Goal: Information Seeking & Learning: Learn about a topic

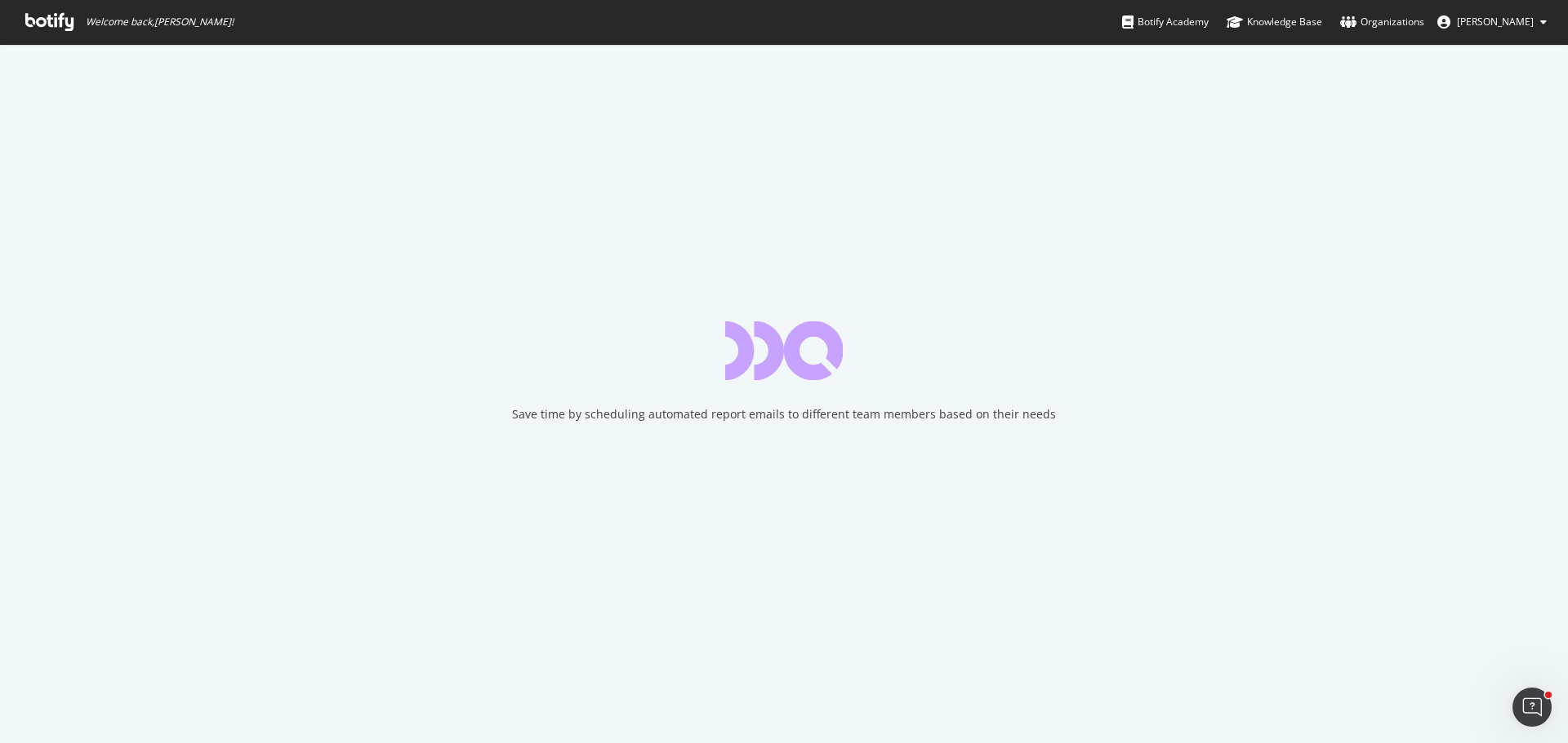
click at [49, 19] on icon at bounding box center [49, 22] width 49 height 18
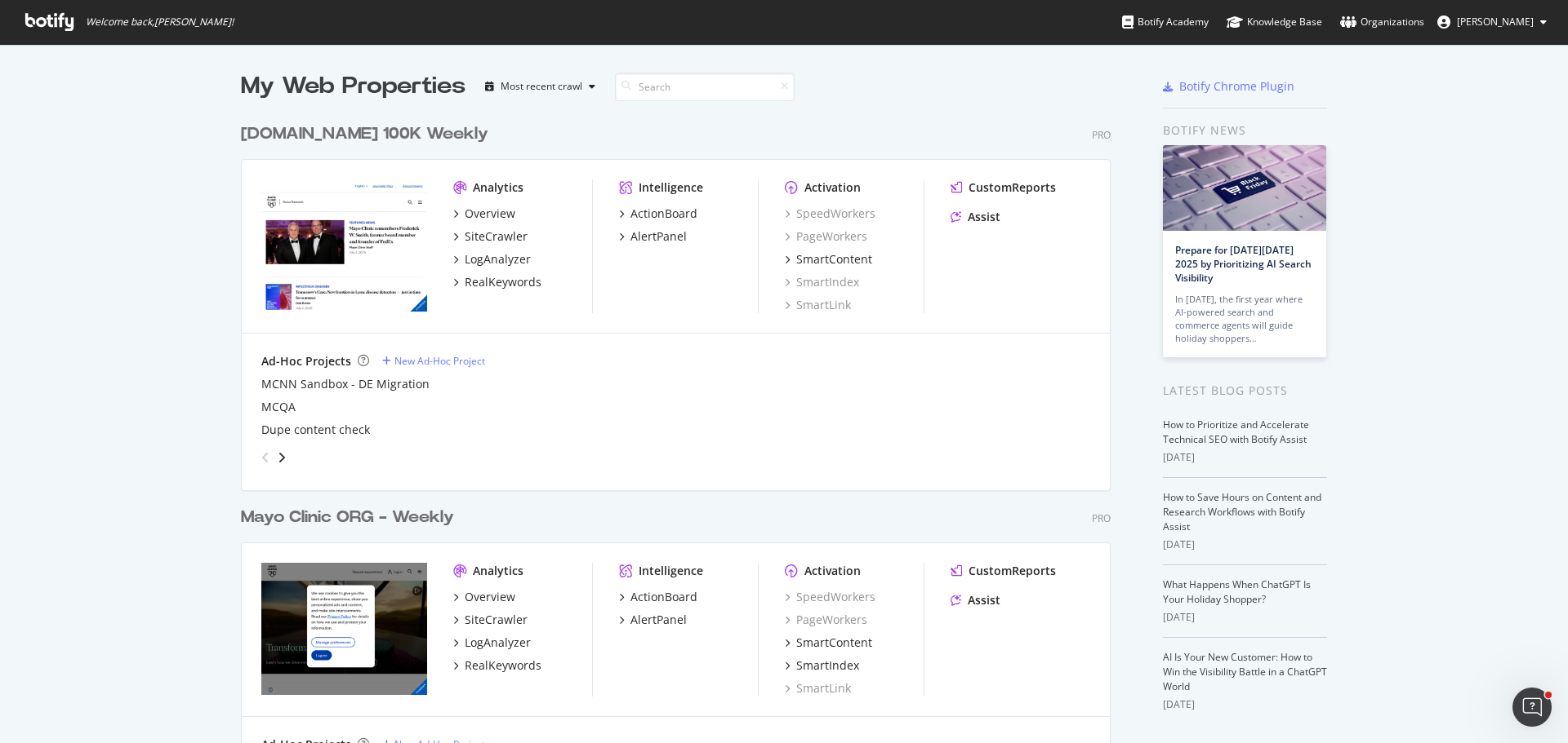
scroll to position [2320, 871]
click at [298, 515] on div "Mayo Clinic ORG - Weekly" at bounding box center [347, 517] width 213 height 24
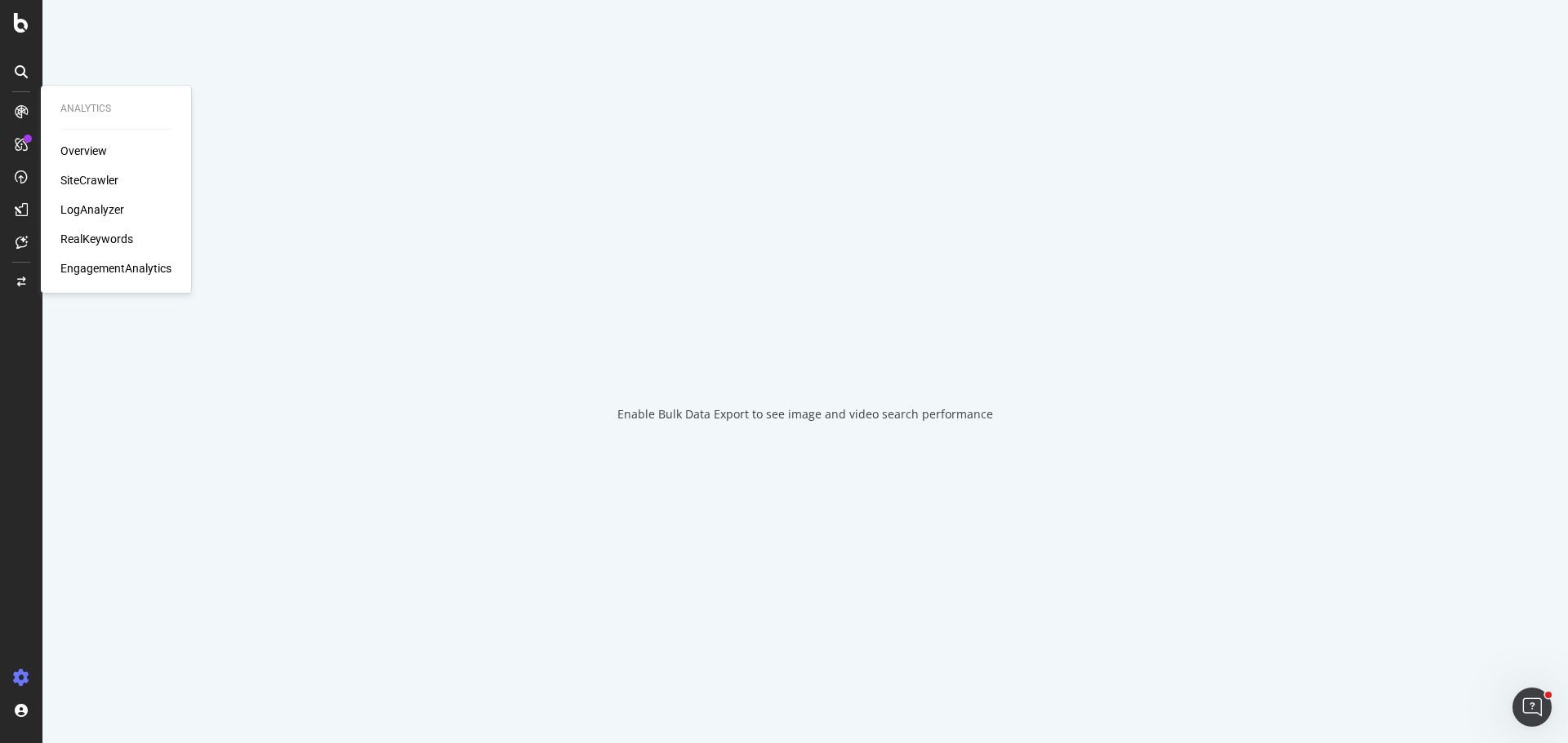
click at [89, 176] on div "SiteCrawler" at bounding box center [89, 180] width 58 height 16
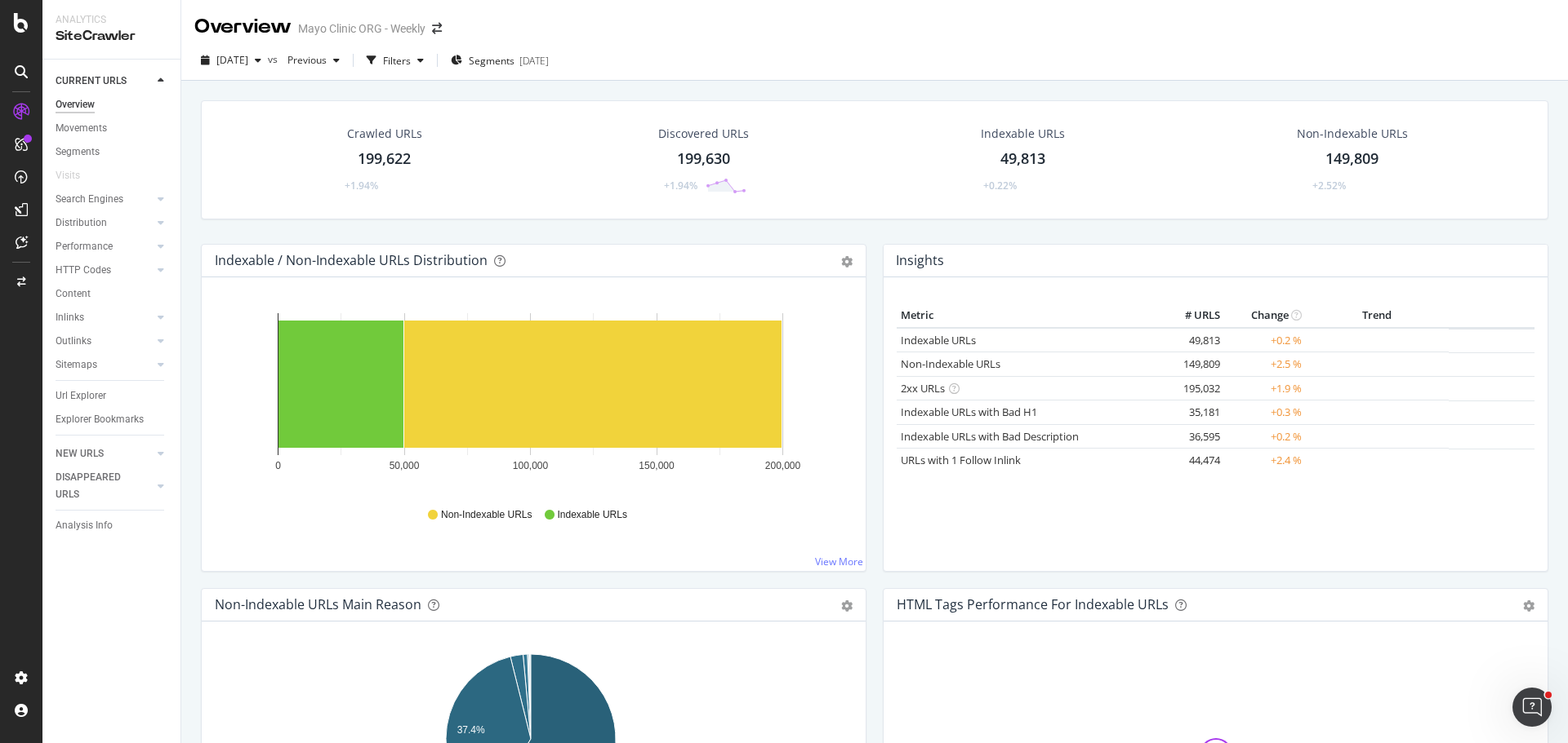
click at [386, 149] on div "199,622" at bounding box center [384, 159] width 53 height 21
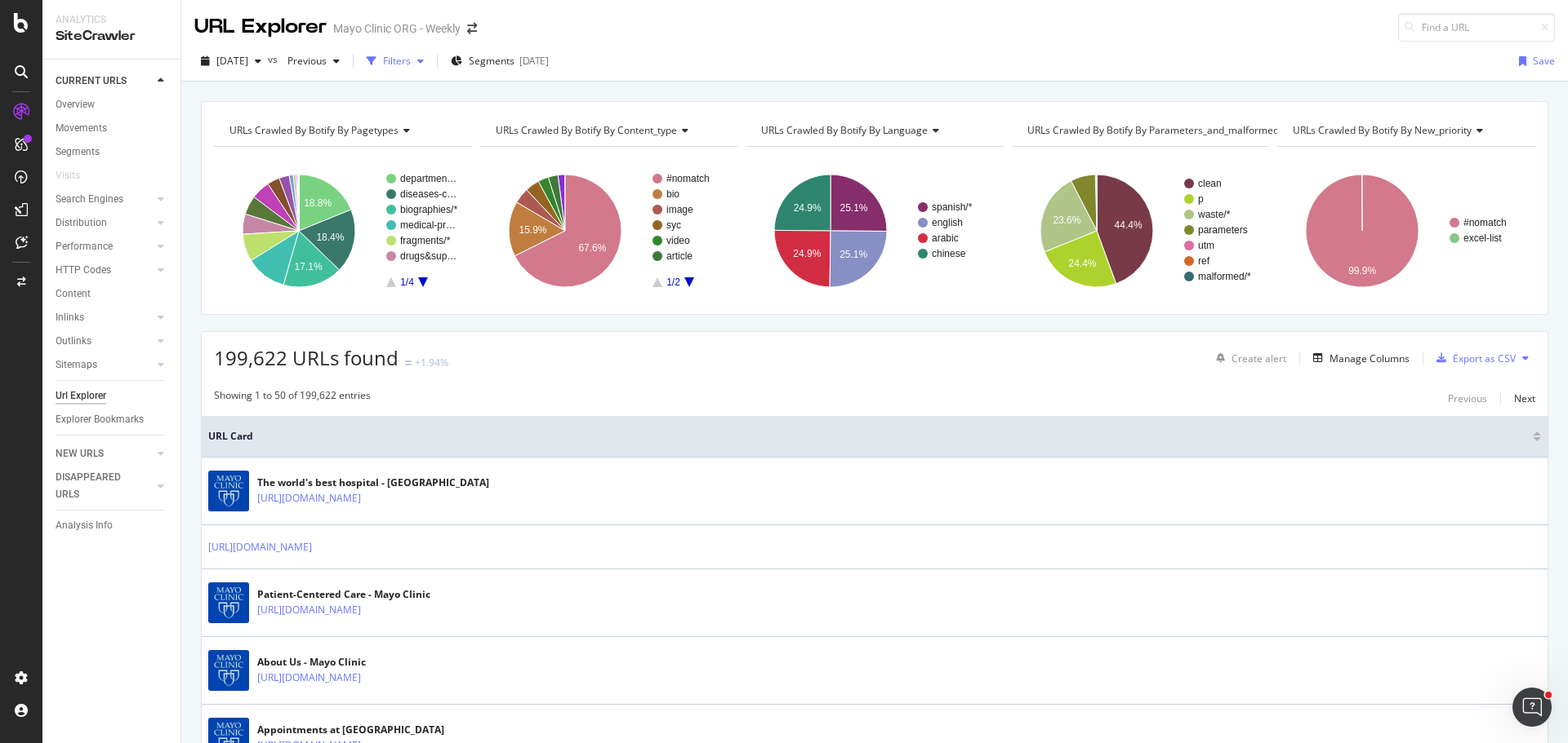
click at [411, 60] on div "Filters" at bounding box center [396, 61] width 27 height 14
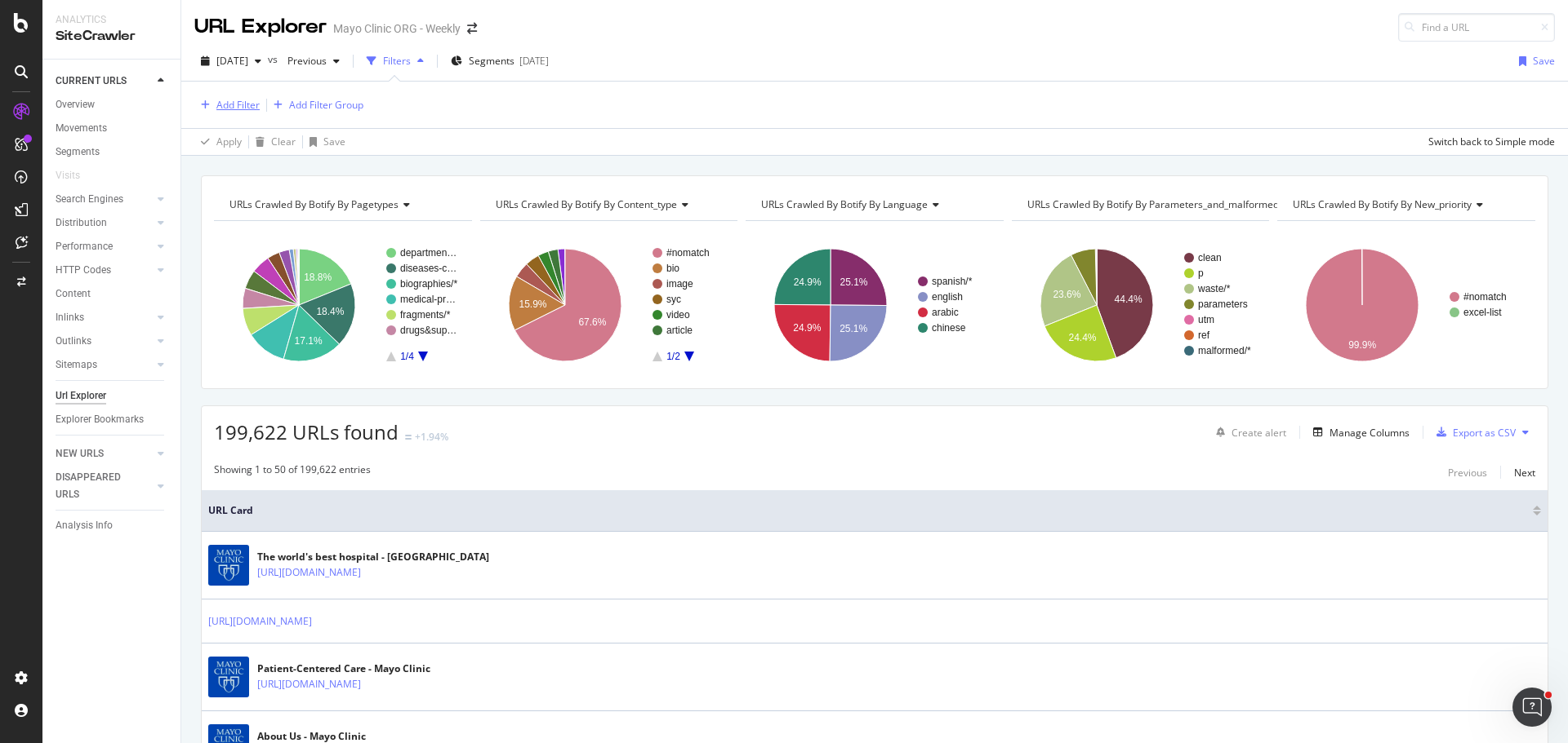
click at [226, 103] on div "Add Filter" at bounding box center [237, 105] width 43 height 14
click at [550, 114] on div "Add Filter Add Filter Group" at bounding box center [874, 104] width 1361 height 47
click at [218, 98] on div "Add Filter" at bounding box center [237, 105] width 43 height 14
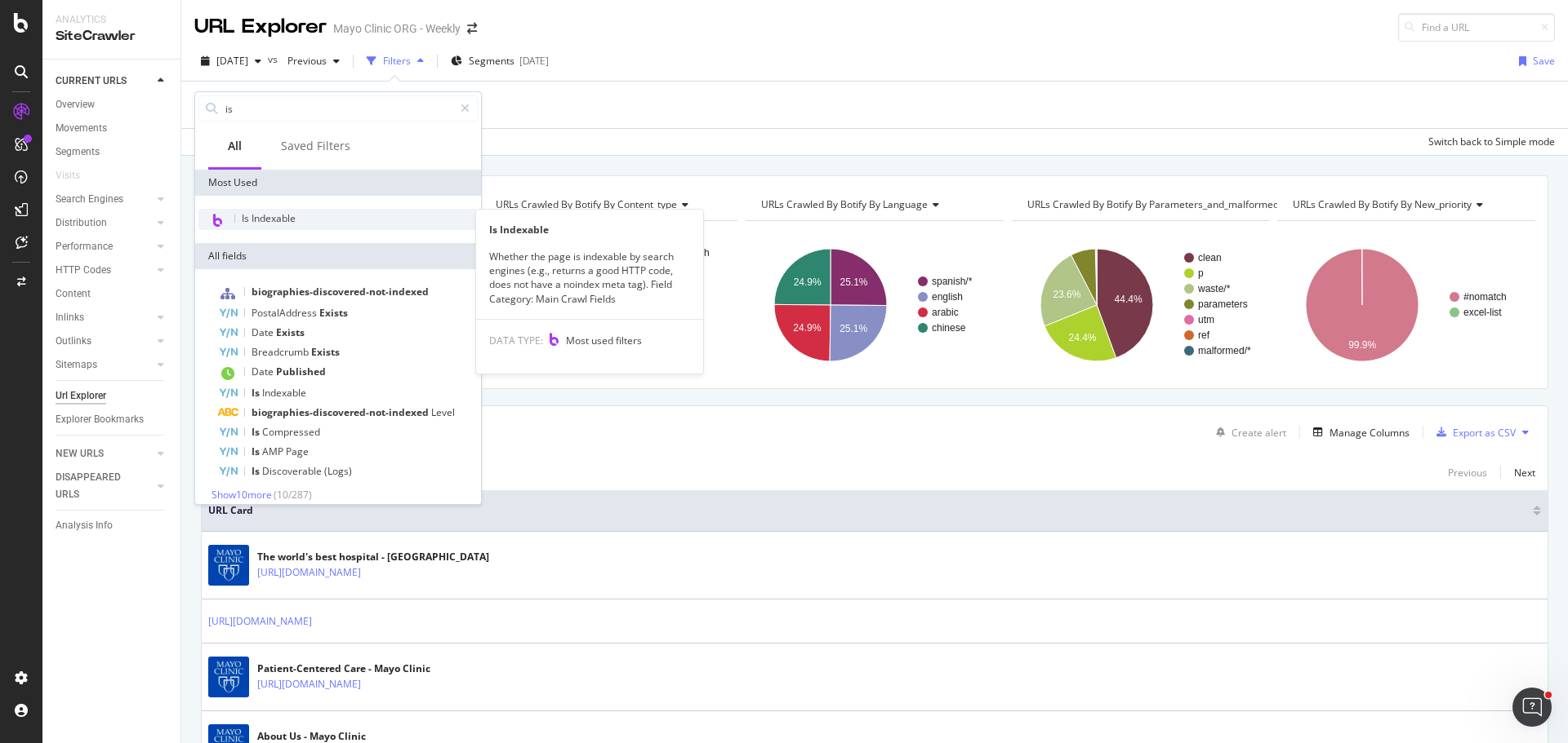
type input "is"
click at [268, 221] on span "Is Indexable" at bounding box center [268, 219] width 54 height 14
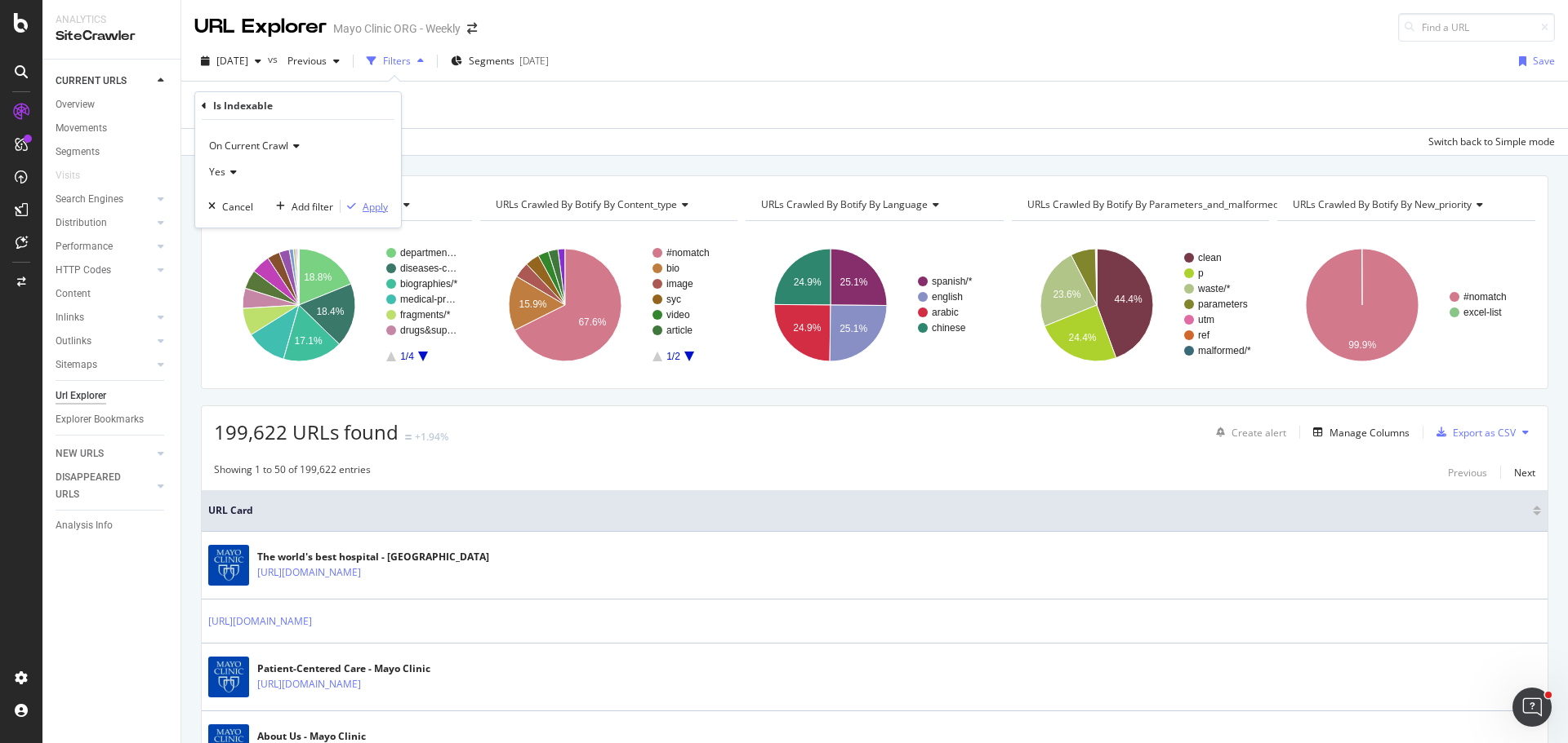
click at [374, 203] on div "Apply" at bounding box center [375, 207] width 26 height 14
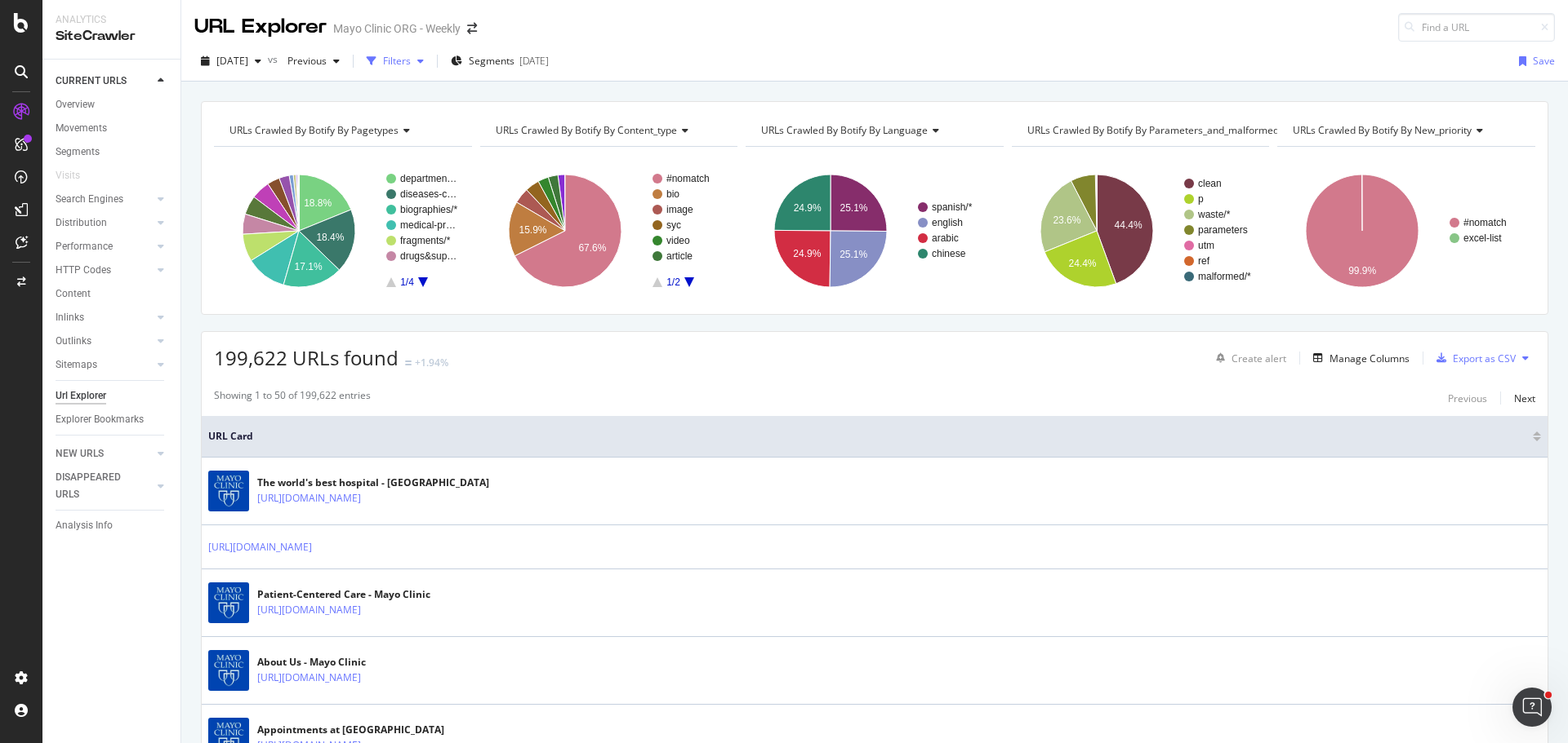
click at [411, 56] on div "Filters" at bounding box center [396, 61] width 27 height 14
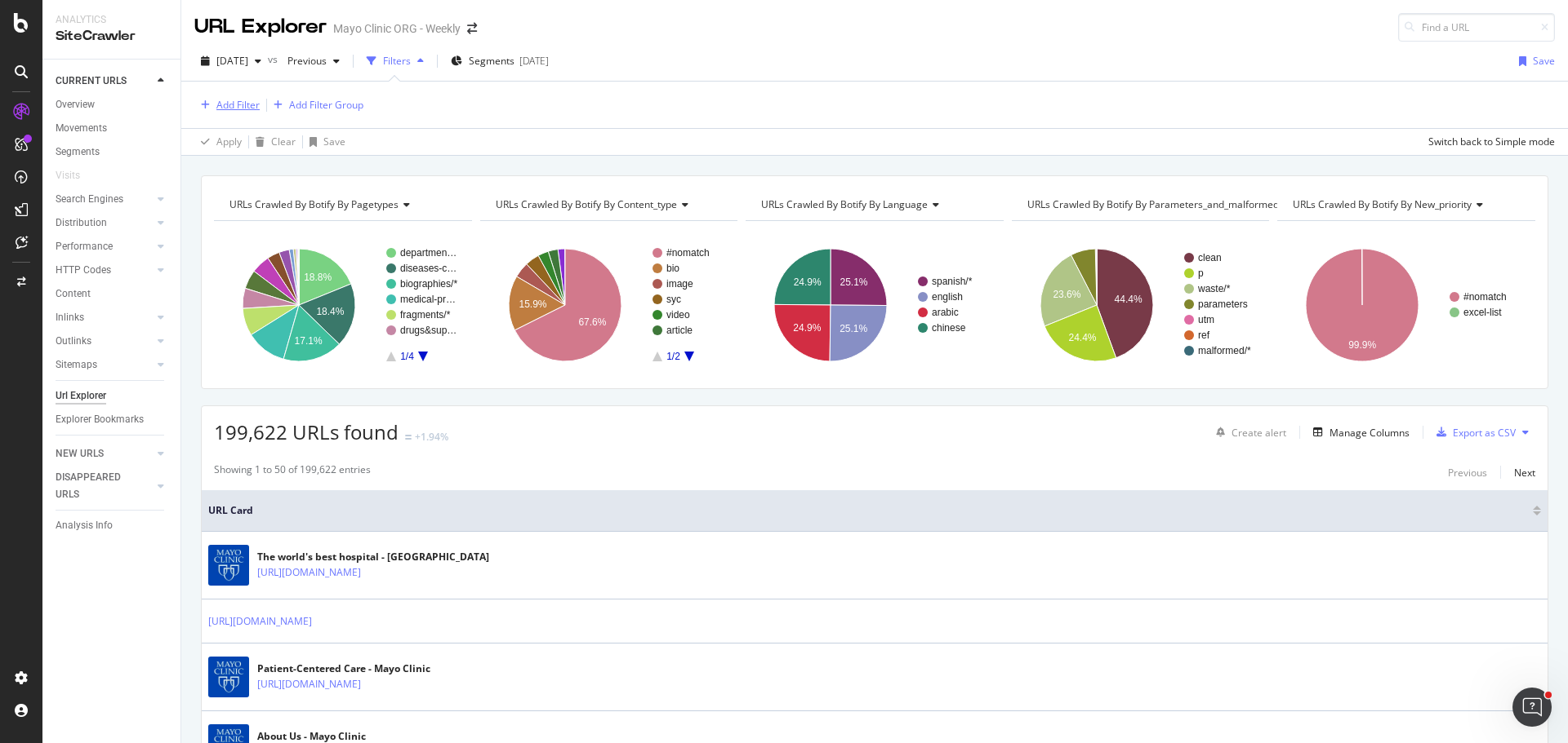
click at [246, 103] on div "Add Filter" at bounding box center [237, 105] width 43 height 14
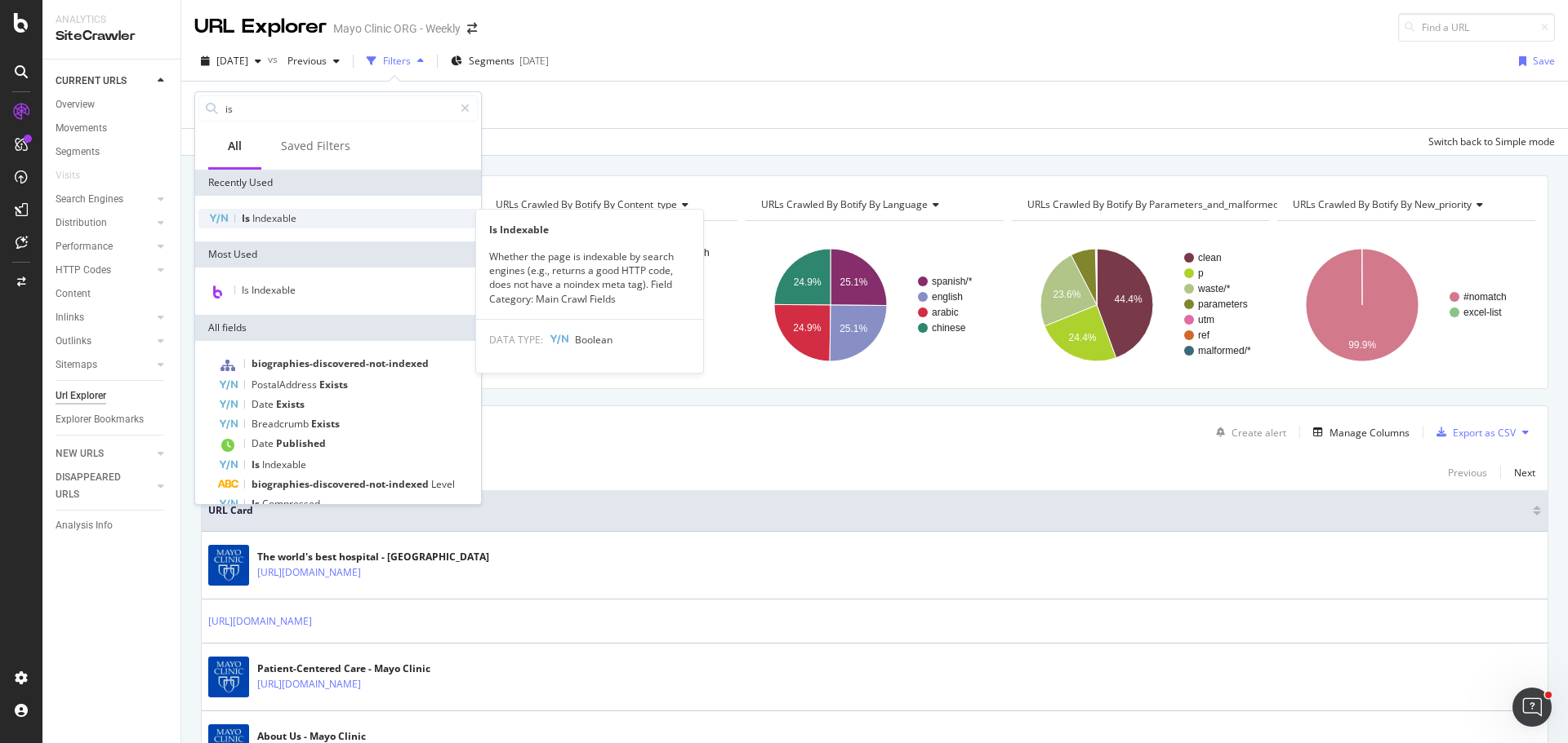
type input "is"
click at [267, 216] on span "Indexable" at bounding box center [275, 219] width 44 height 14
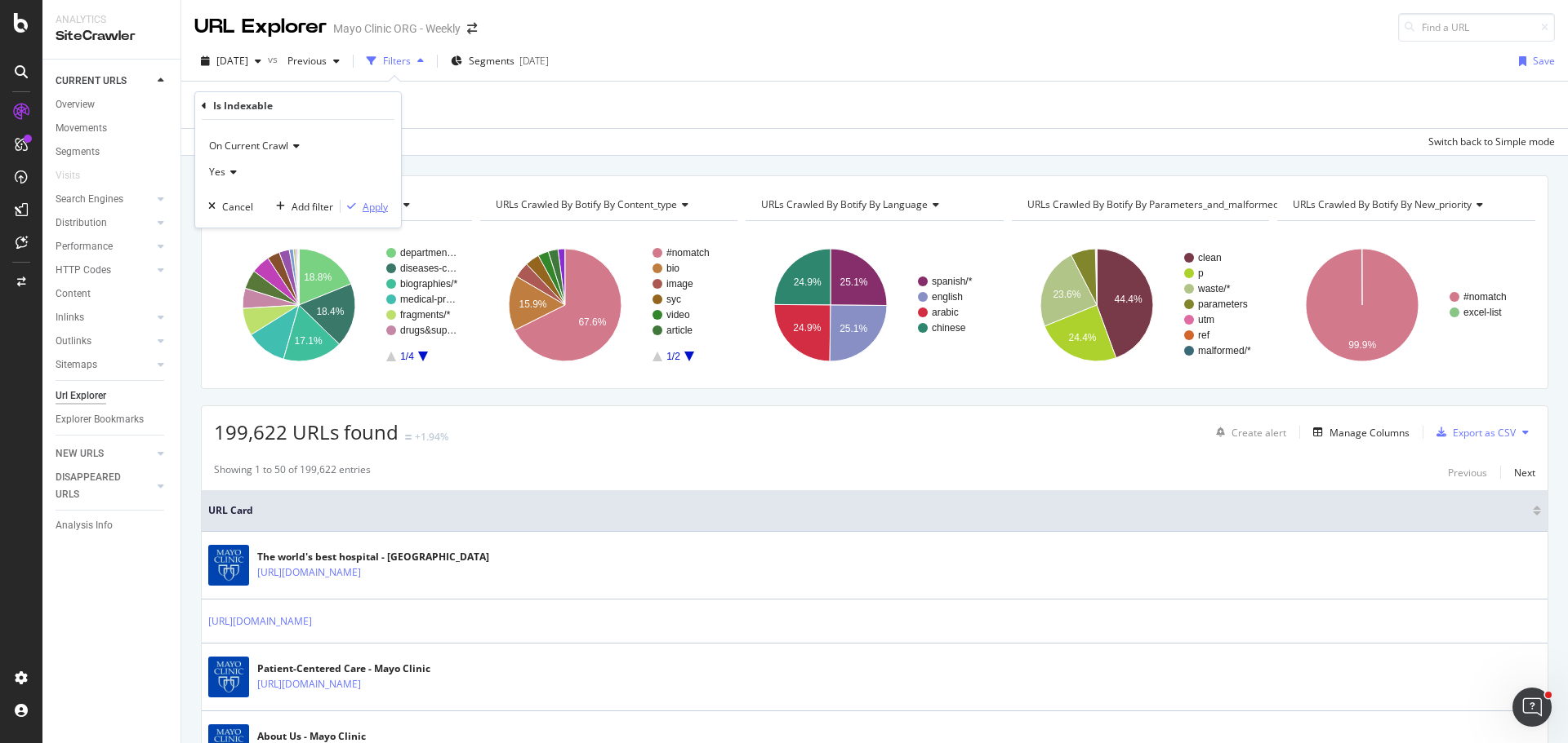
click at [367, 213] on div "Apply" at bounding box center [375, 207] width 26 height 14
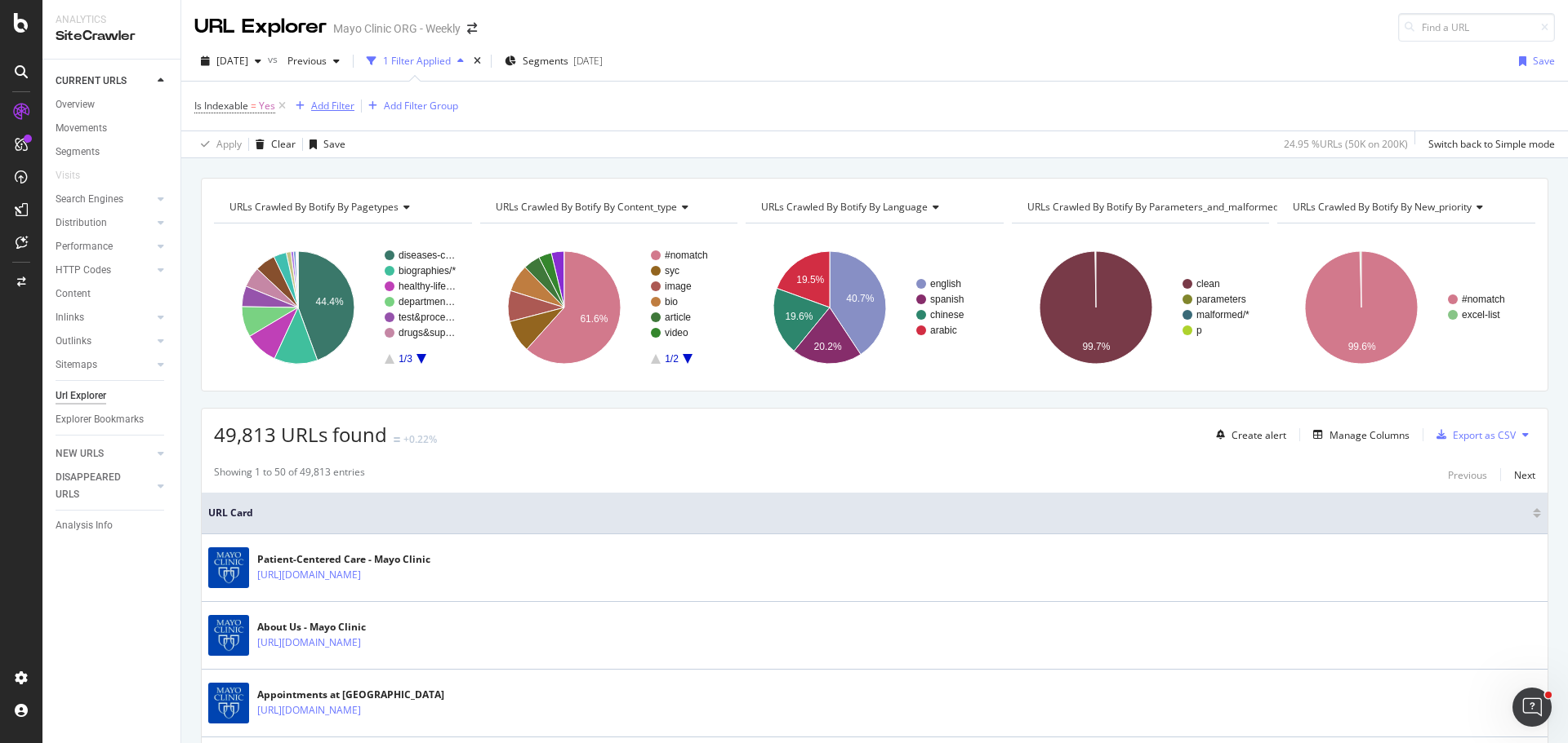
click at [320, 103] on div "Add Filter" at bounding box center [332, 106] width 43 height 14
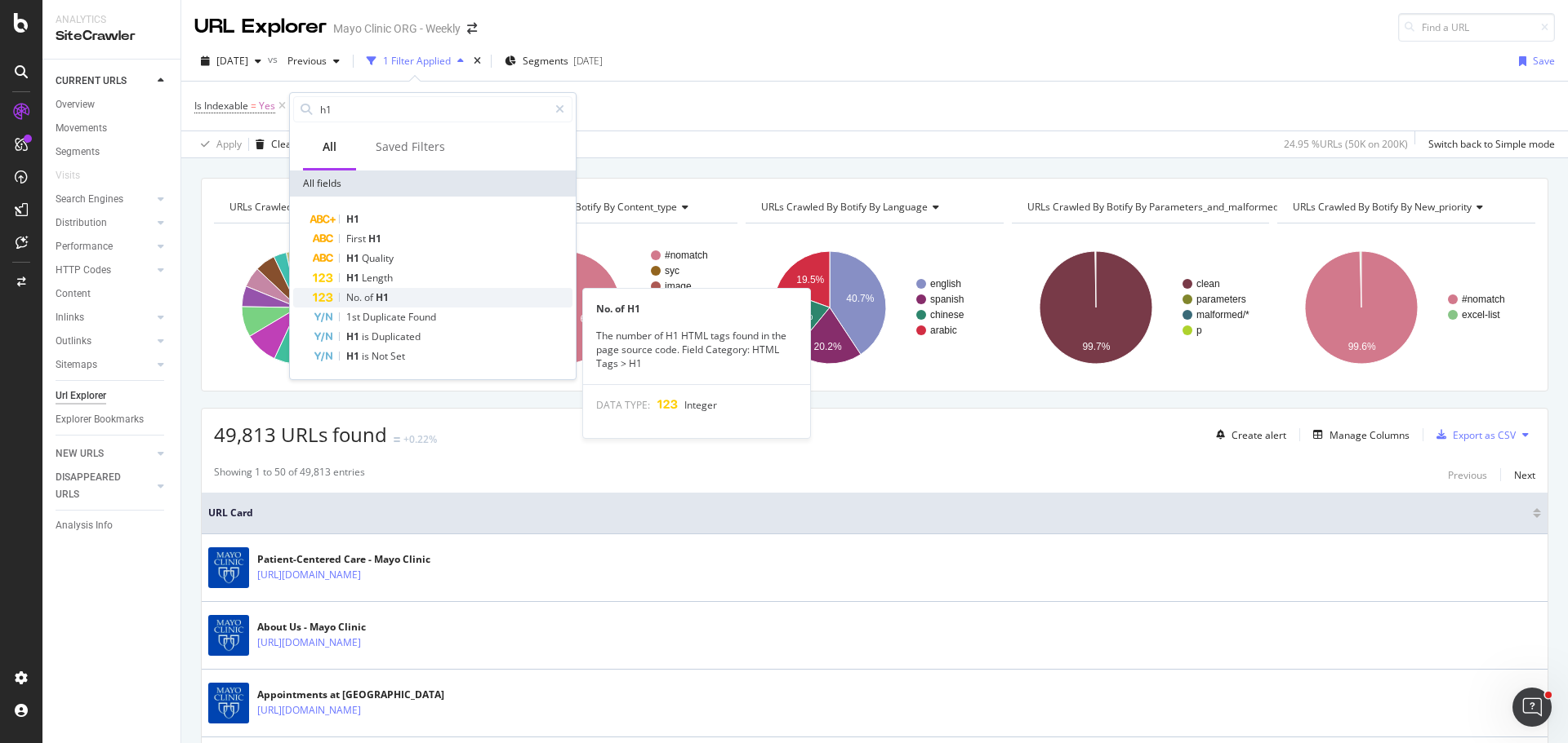
type input "h1"
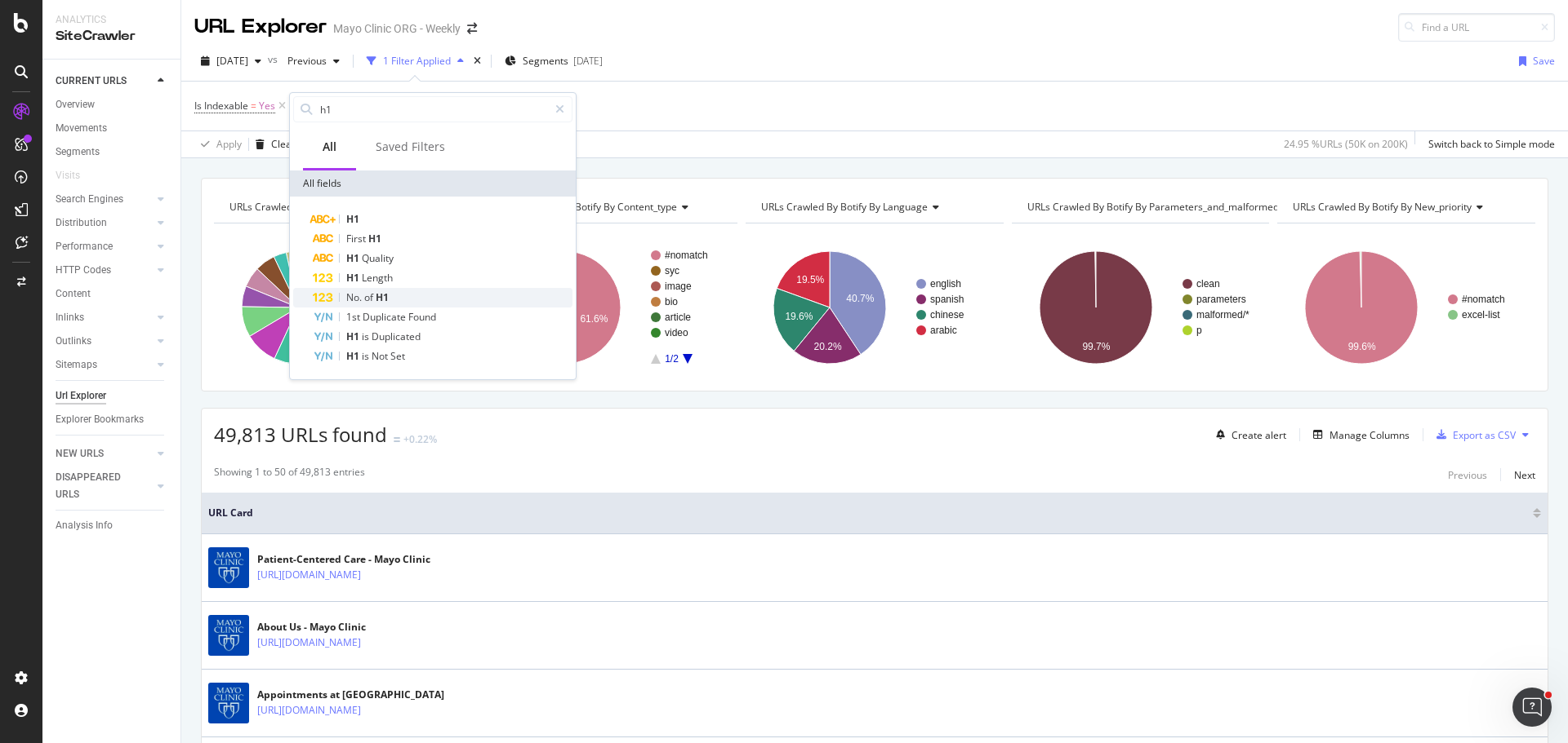
click at [371, 299] on span "of" at bounding box center [369, 297] width 11 height 14
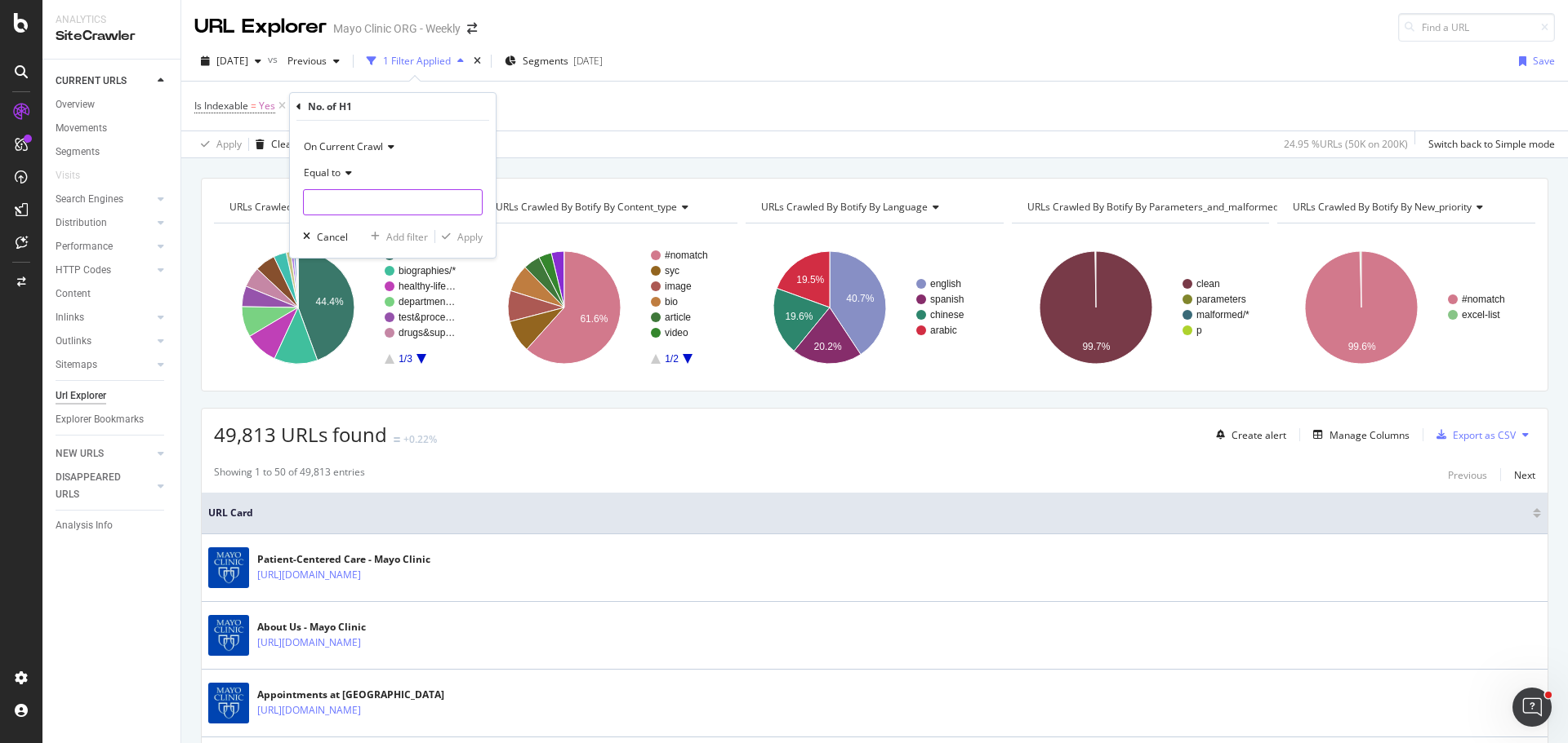
click at [361, 204] on input "number" at bounding box center [392, 203] width 179 height 26
type input "0"
click at [474, 238] on div "Apply" at bounding box center [470, 237] width 26 height 14
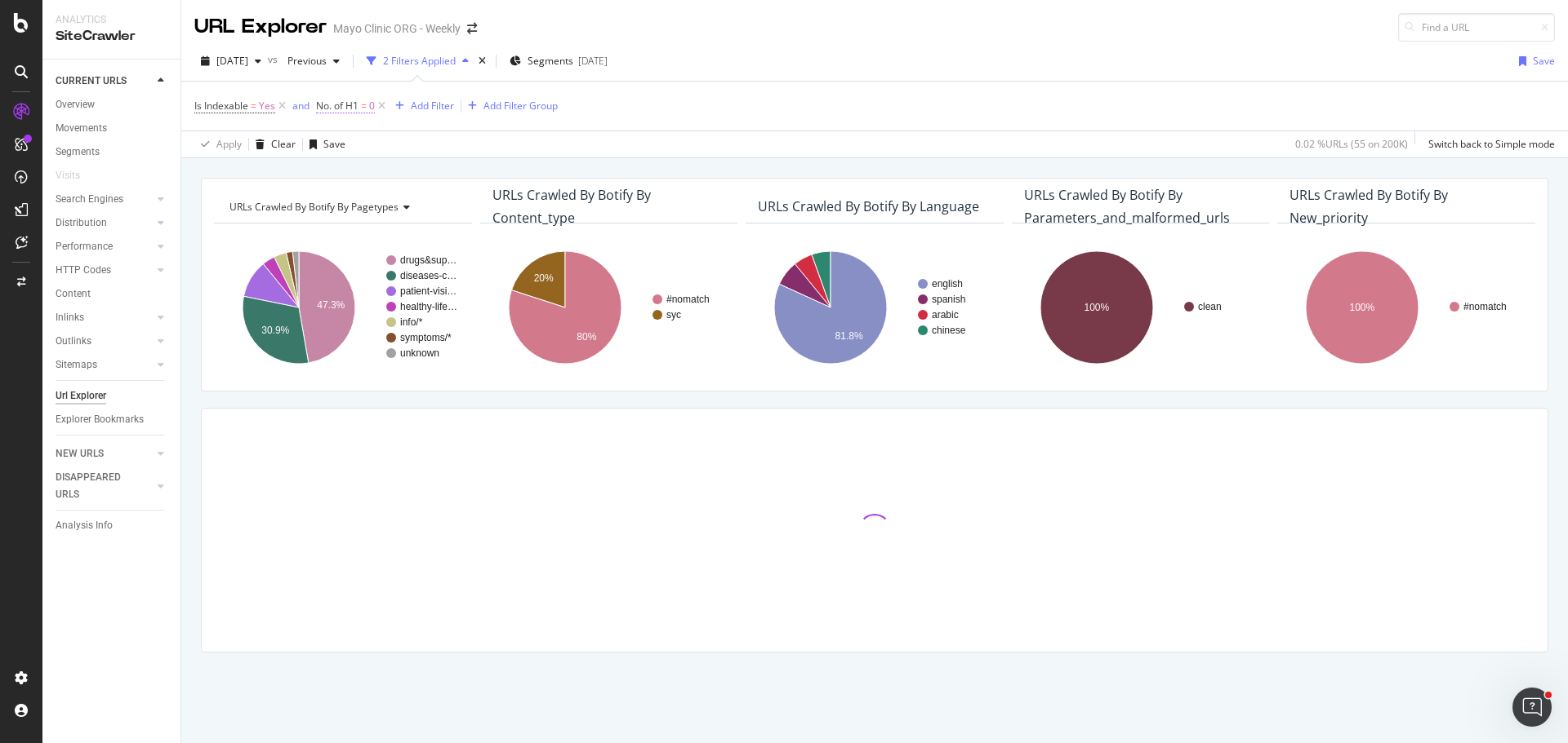
click at [331, 103] on span "No. of H1" at bounding box center [337, 106] width 42 height 14
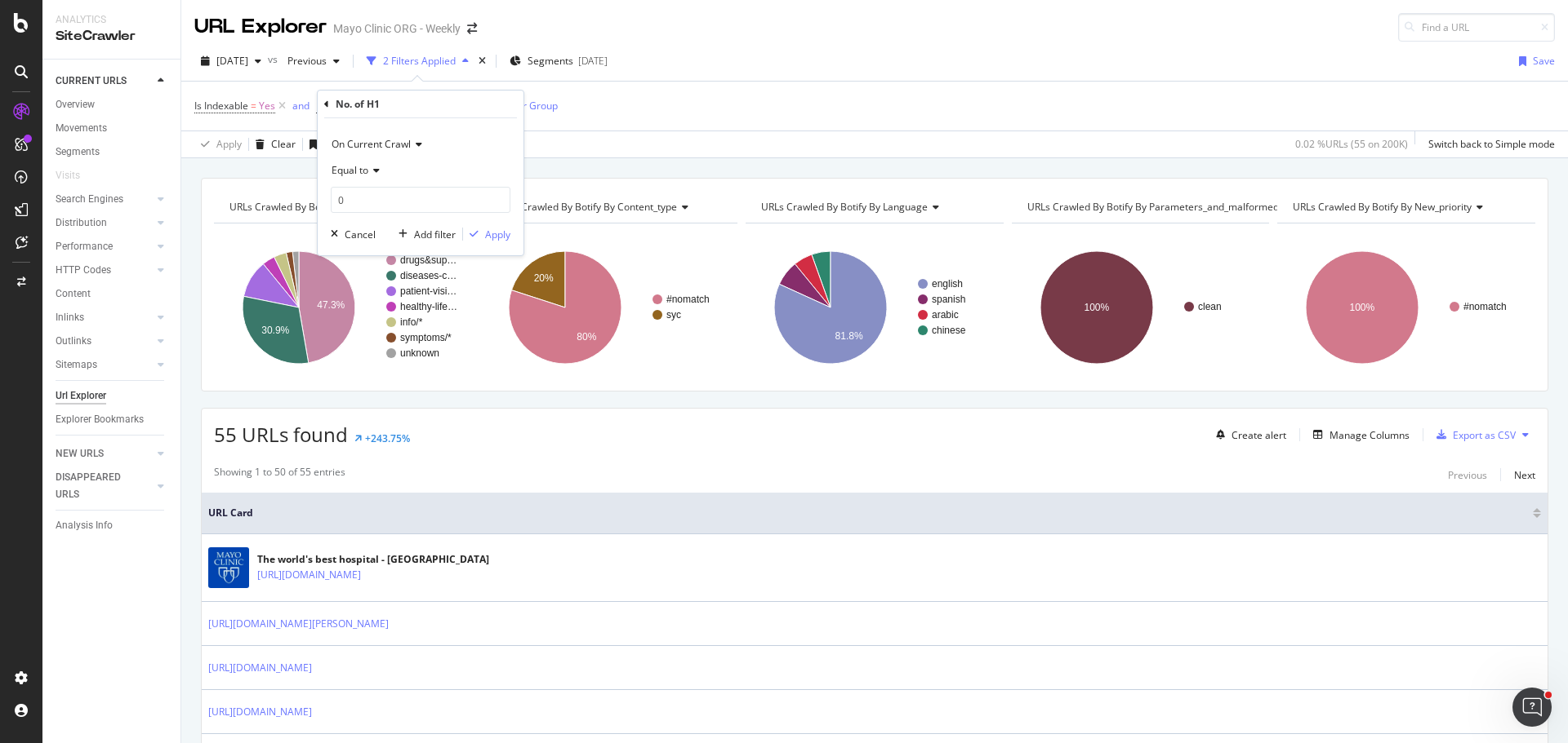
click at [324, 100] on icon at bounding box center [327, 104] width 5 height 10
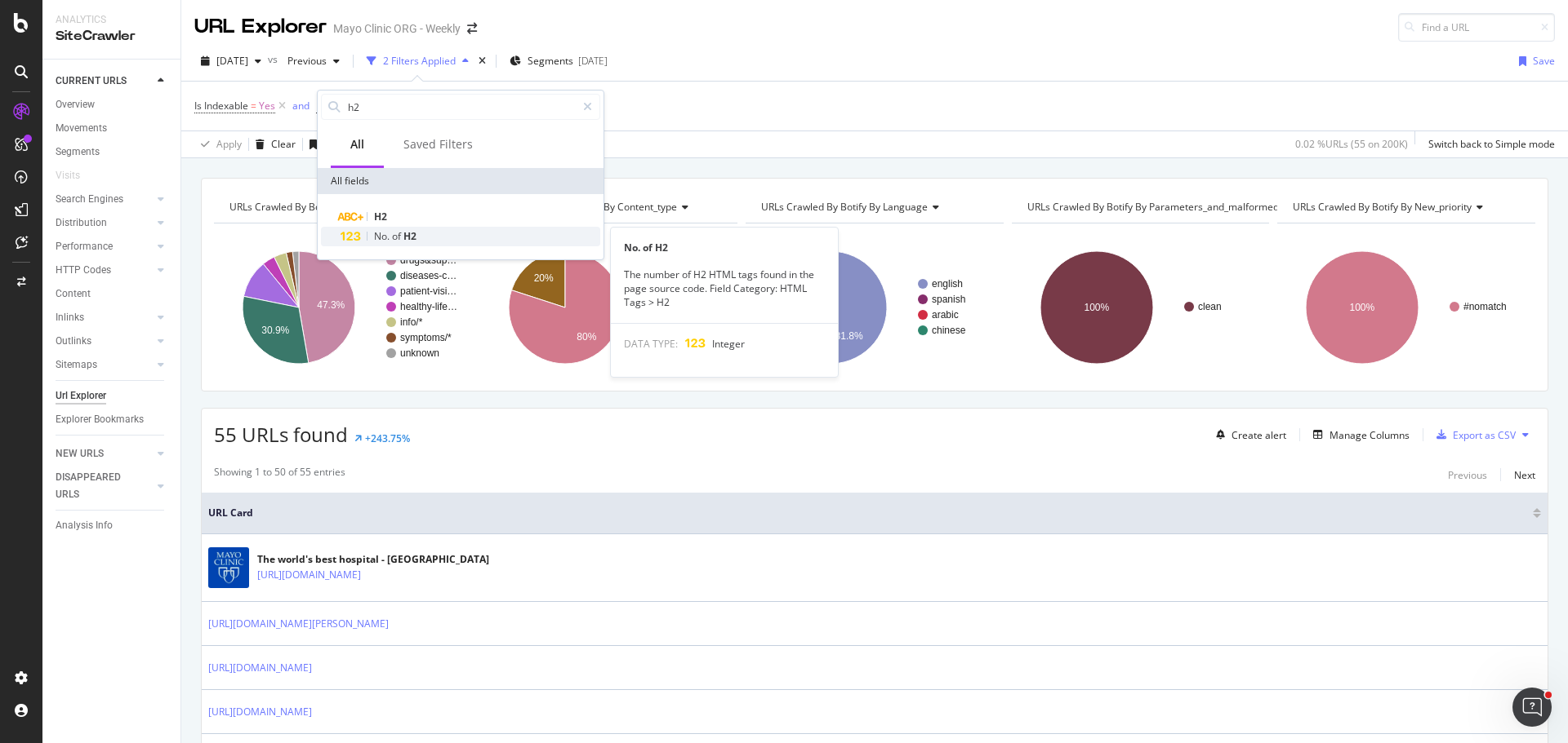
type input "h2"
click at [380, 235] on span "No." at bounding box center [383, 236] width 18 height 14
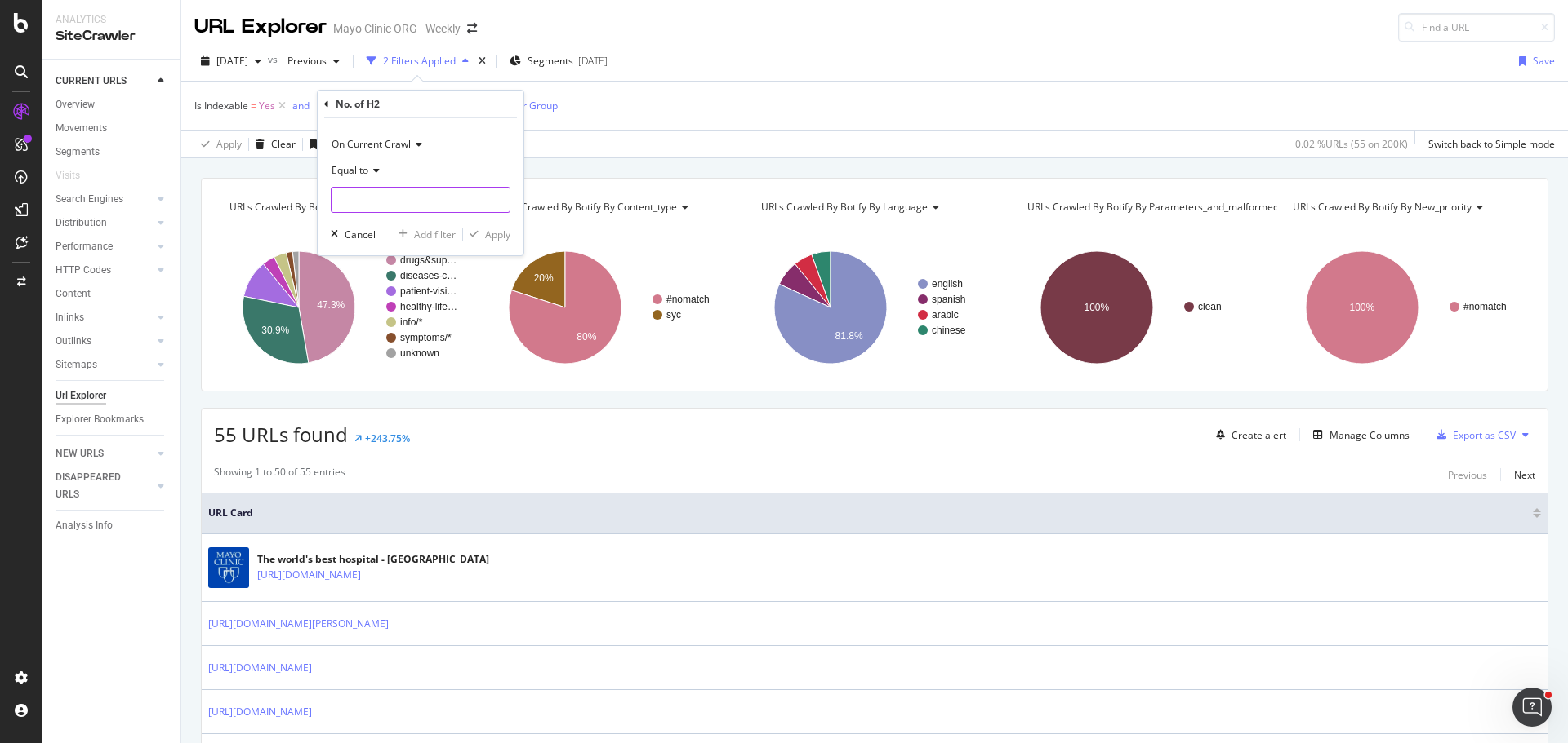
click at [366, 187] on input "number" at bounding box center [420, 200] width 179 height 26
type input "0"
click at [499, 236] on div "Apply" at bounding box center [497, 235] width 26 height 14
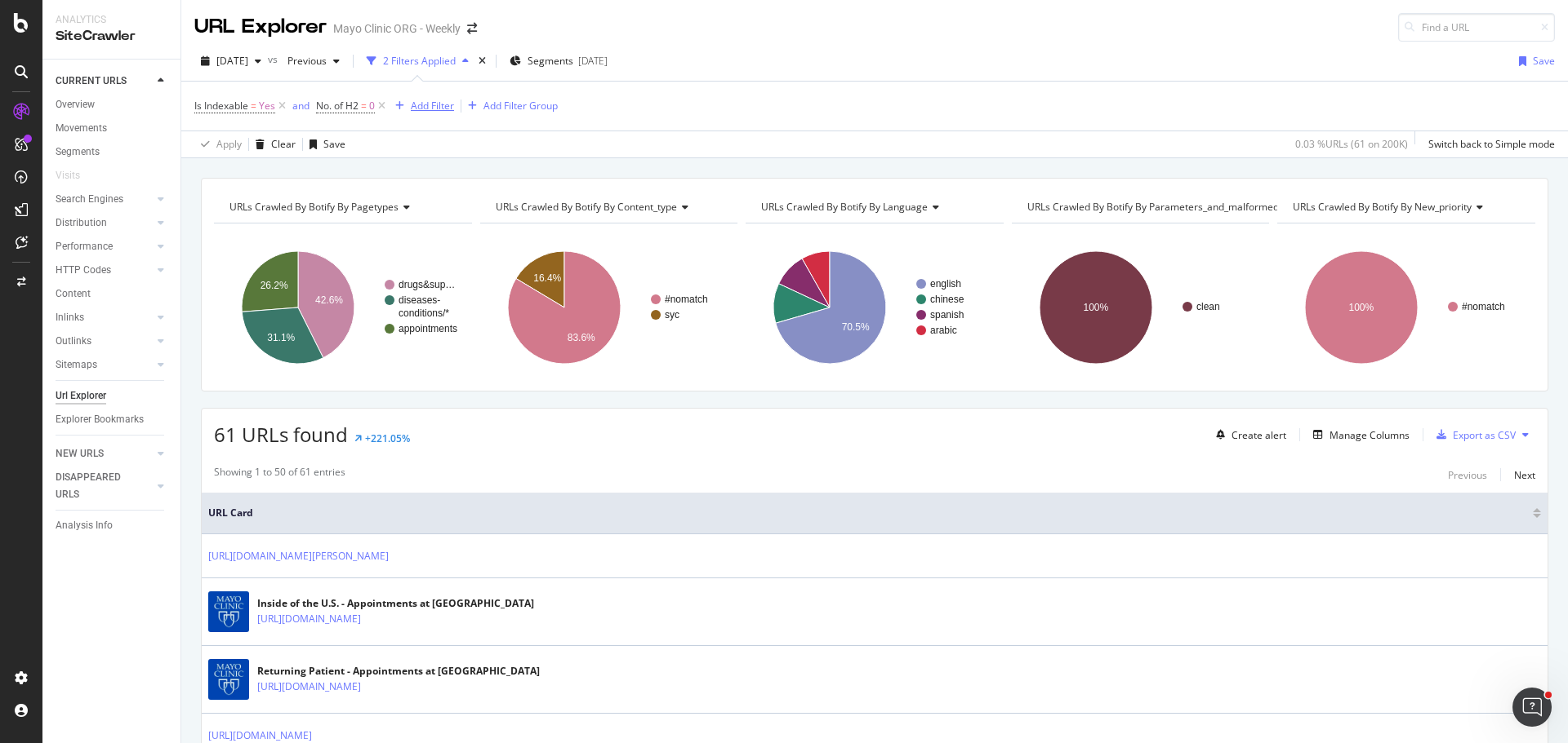
click at [428, 105] on div "Add Filter" at bounding box center [432, 106] width 43 height 14
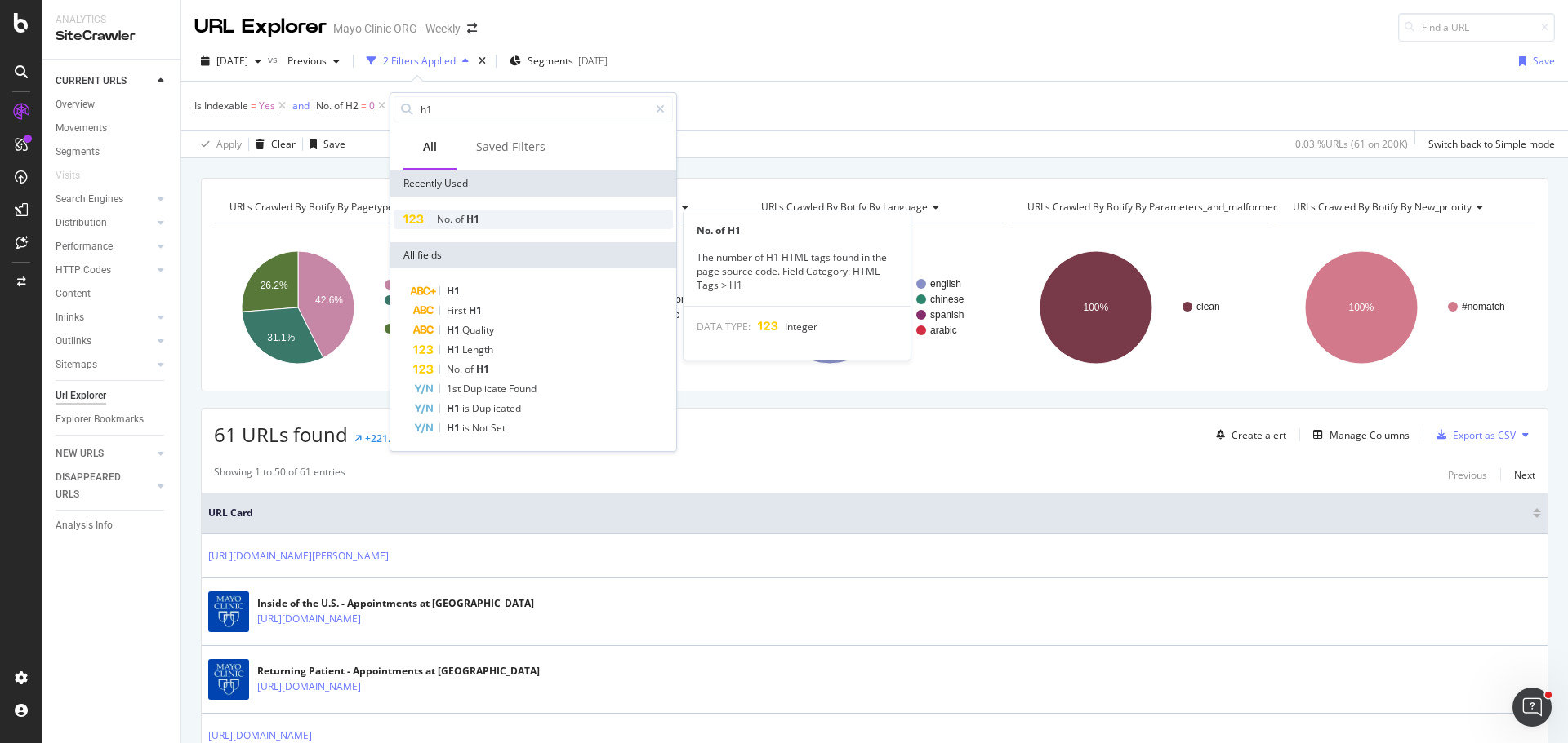
type input "h1"
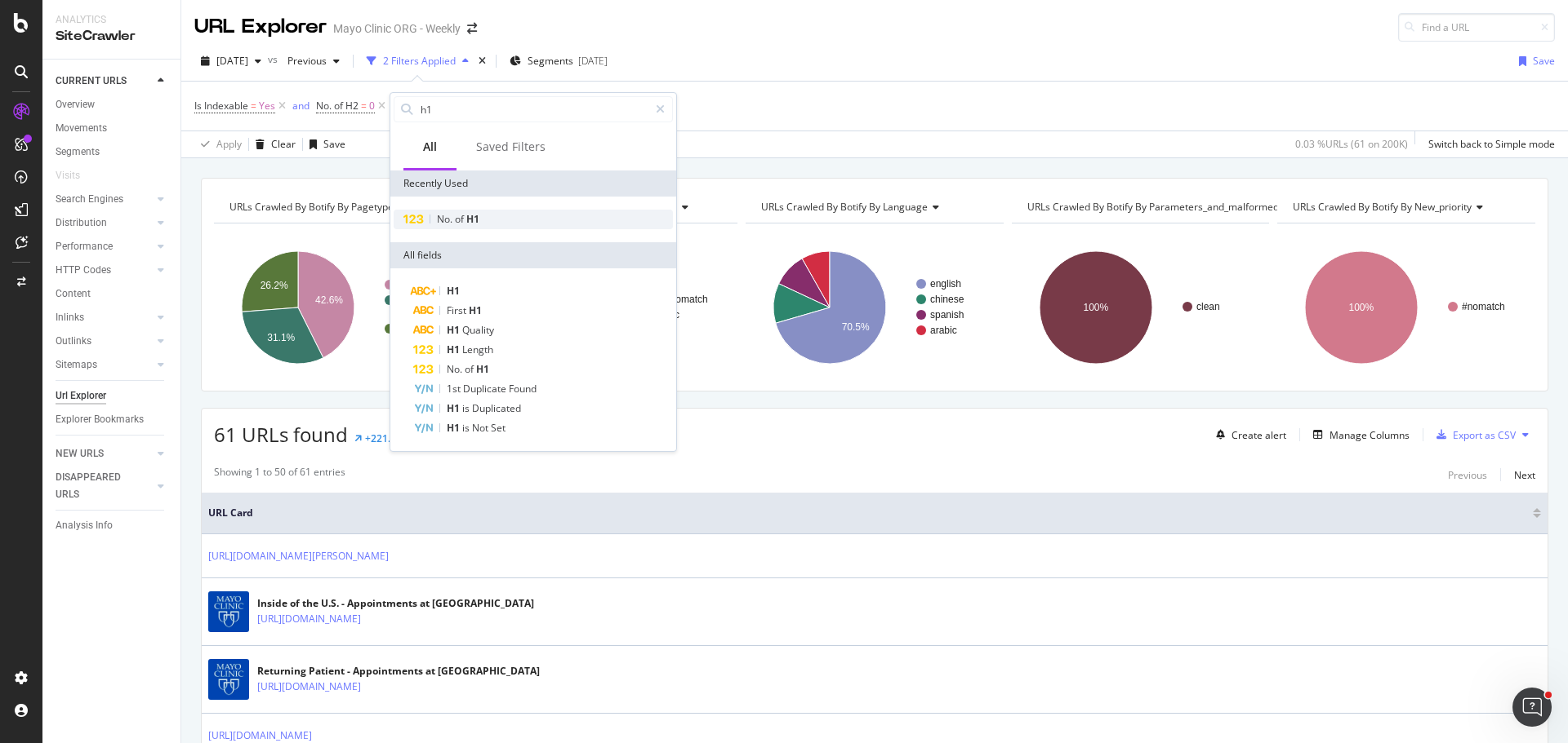
click at [471, 221] on span "H1" at bounding box center [472, 219] width 13 height 14
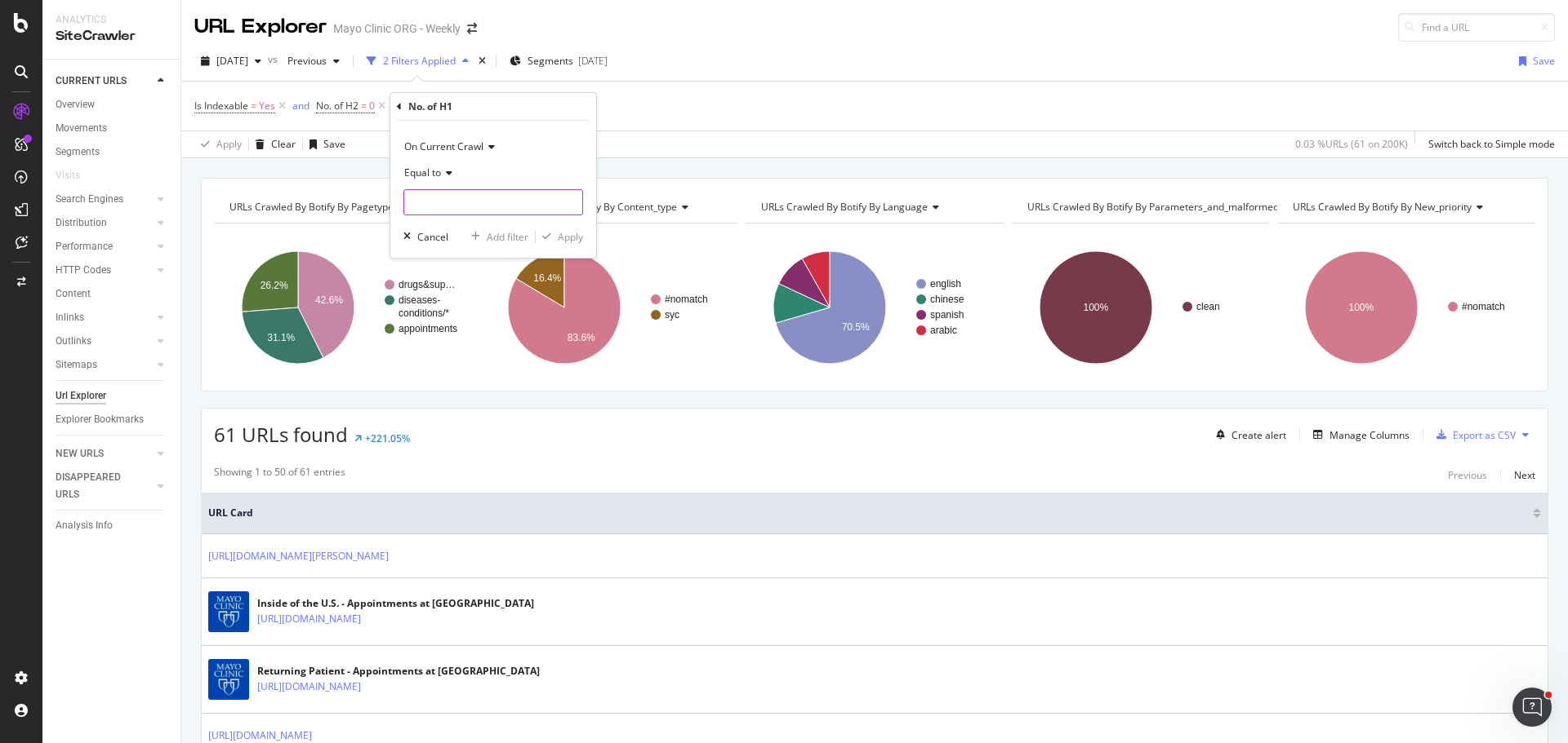
click at [461, 206] on input "number" at bounding box center [493, 203] width 179 height 26
type input "0"
click at [562, 236] on div "Apply" at bounding box center [570, 237] width 26 height 14
